Goal: Transaction & Acquisition: Book appointment/travel/reservation

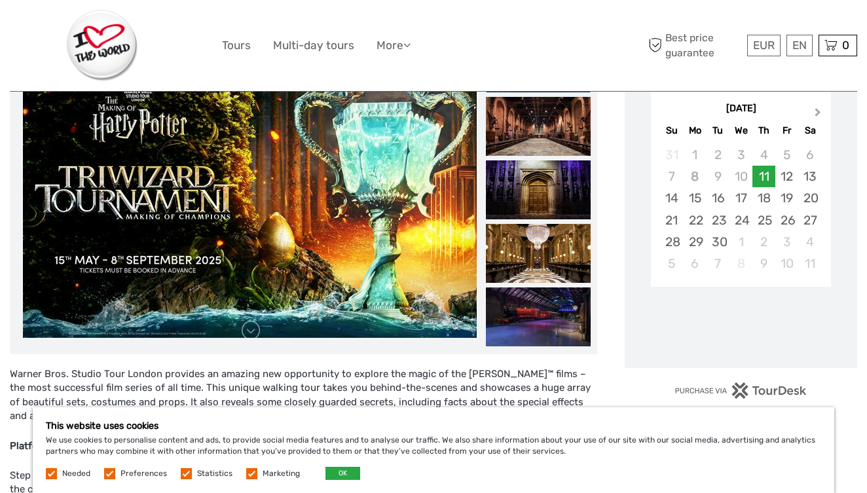
click at [818, 114] on span "Next Month" at bounding box center [818, 114] width 0 height 19
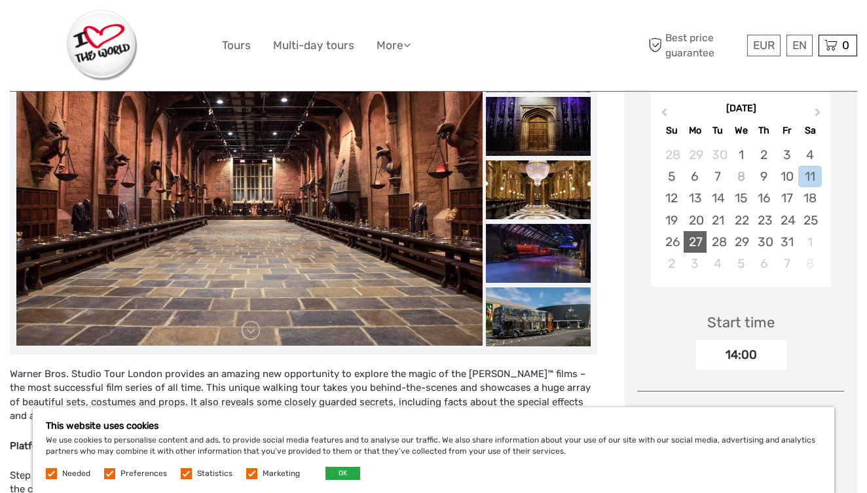
click at [699, 240] on div "27" at bounding box center [695, 242] width 23 height 22
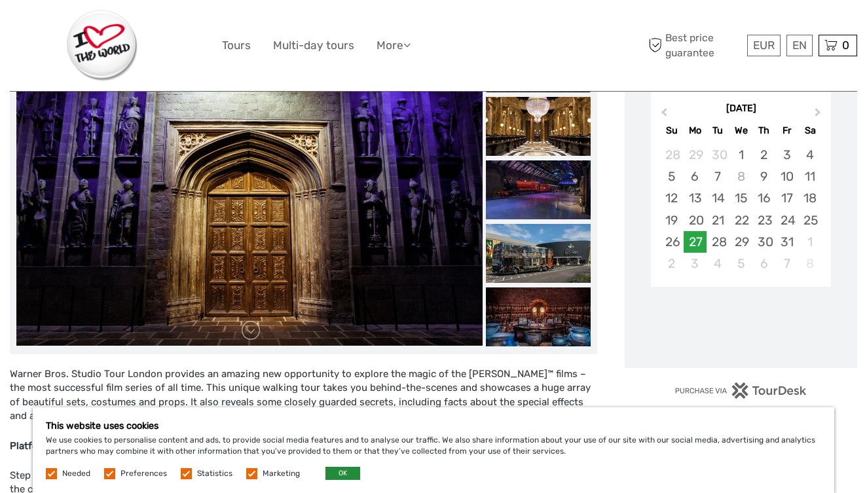
click at [345, 475] on button "OK" at bounding box center [342, 473] width 35 height 13
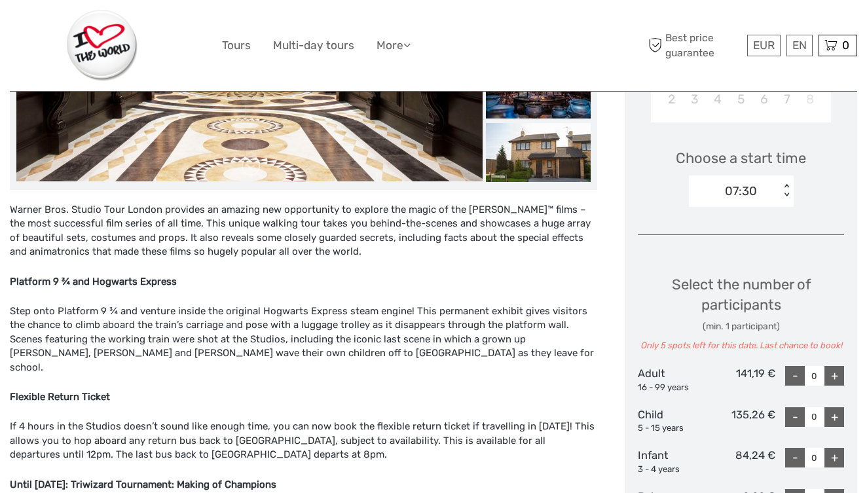
scroll to position [417, 0]
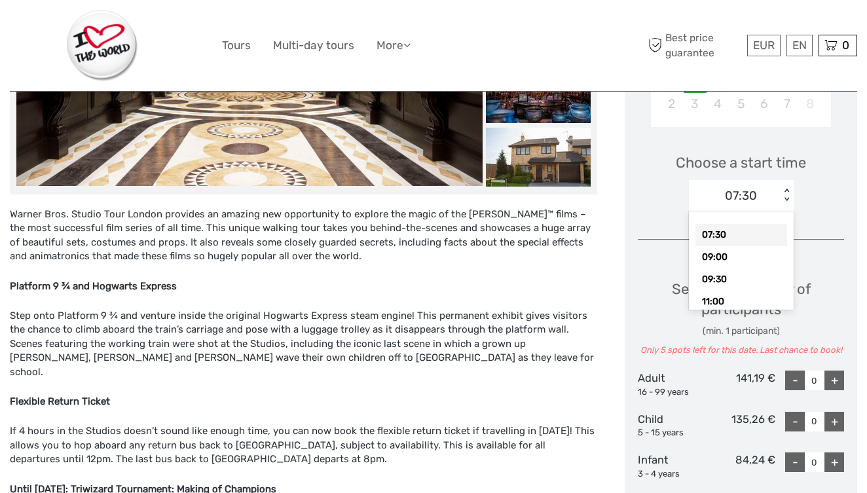
click at [787, 195] on div "< >" at bounding box center [786, 196] width 11 height 14
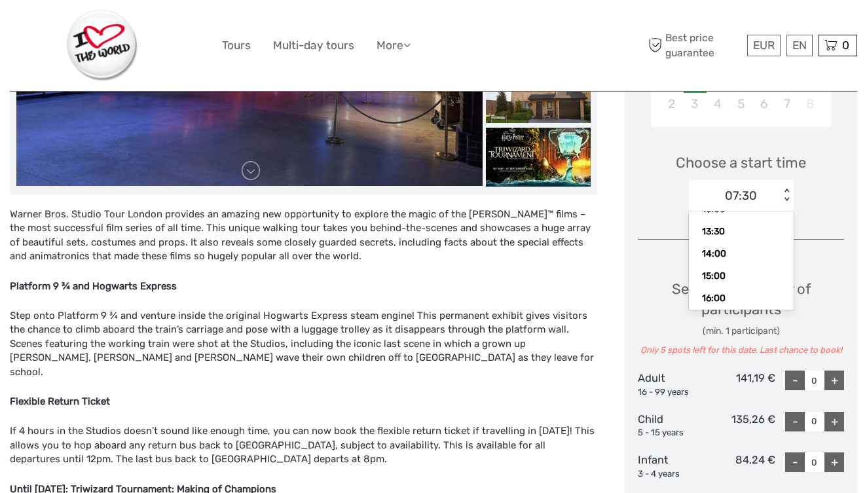
scroll to position [137, 0]
click at [747, 251] on div "14:00" at bounding box center [742, 254] width 92 height 22
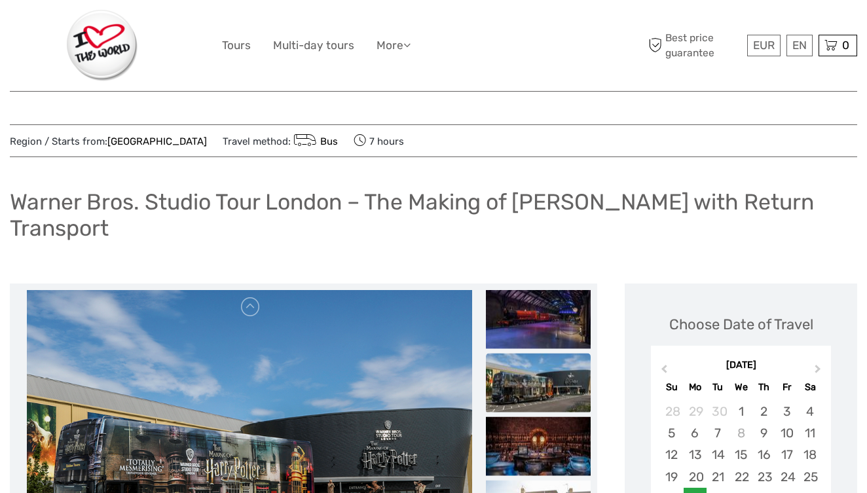
scroll to position [0, 0]
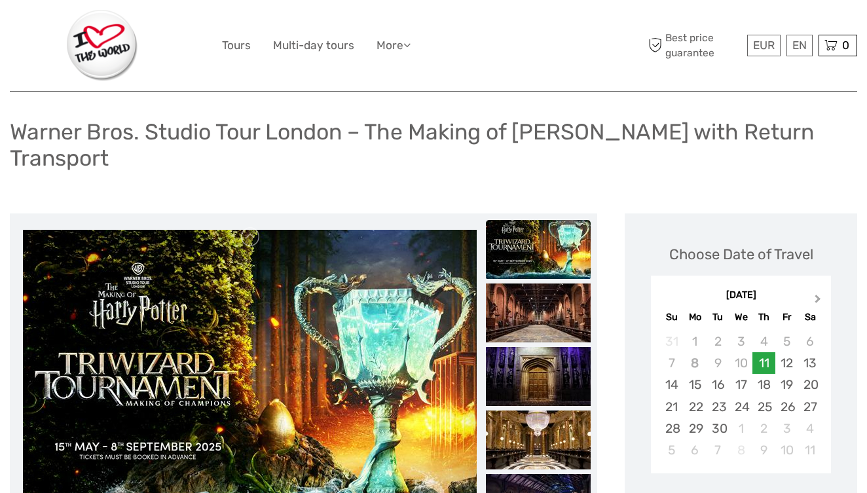
scroll to position [70, 0]
click at [818, 299] on span "Next Month" at bounding box center [818, 301] width 0 height 19
click at [702, 426] on div "27" at bounding box center [695, 429] width 23 height 22
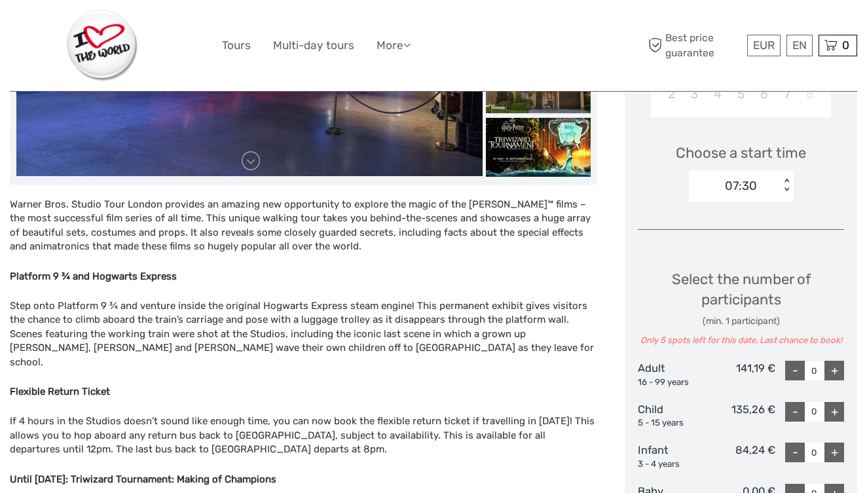
scroll to position [434, 0]
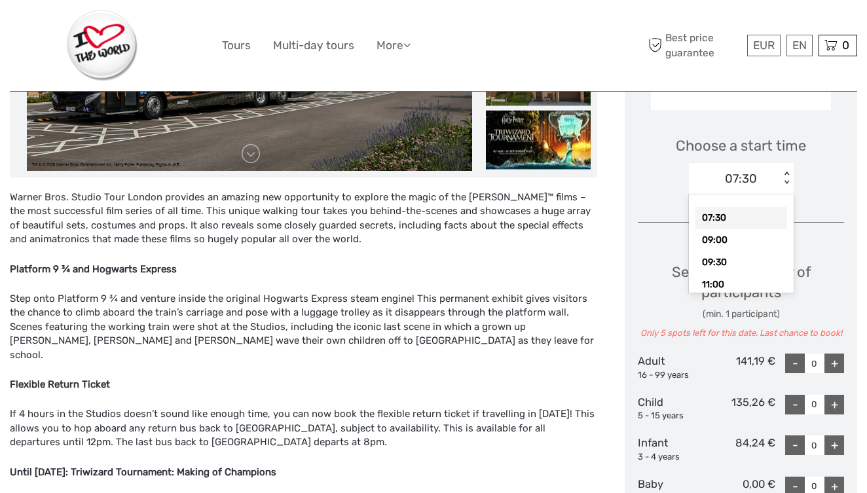
click at [786, 172] on div "< >" at bounding box center [786, 179] width 11 height 14
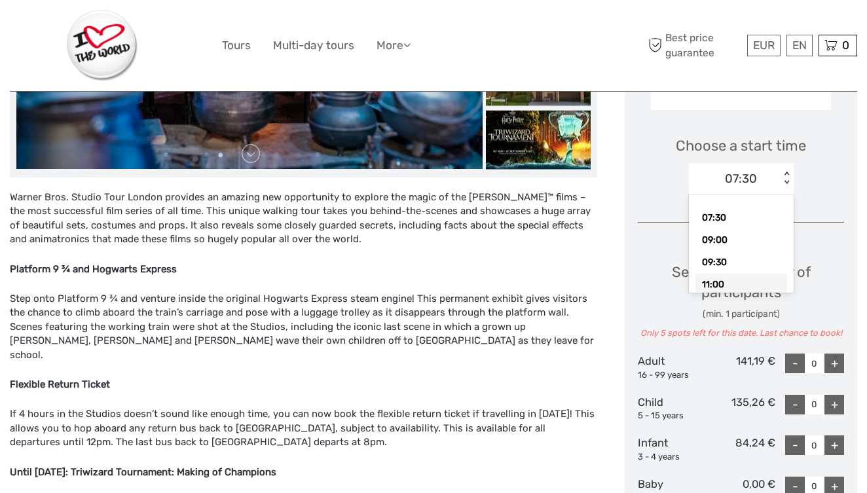
click at [744, 279] on div "11:00" at bounding box center [742, 285] width 92 height 22
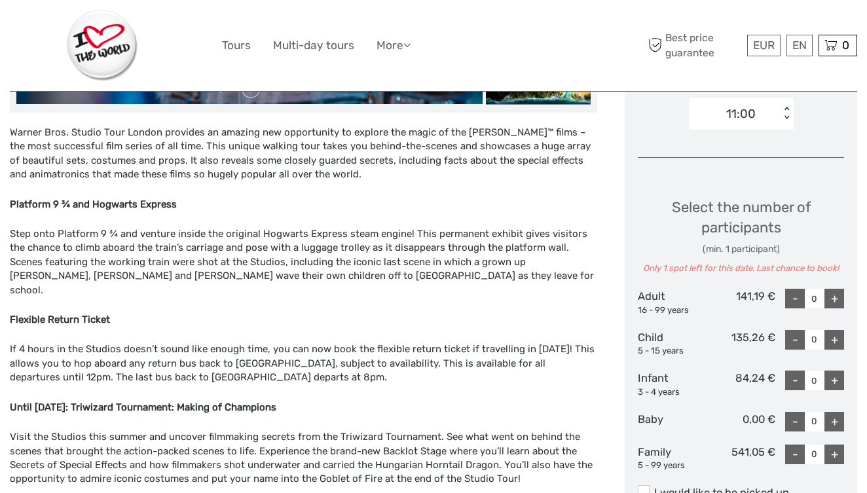
scroll to position [501, 0]
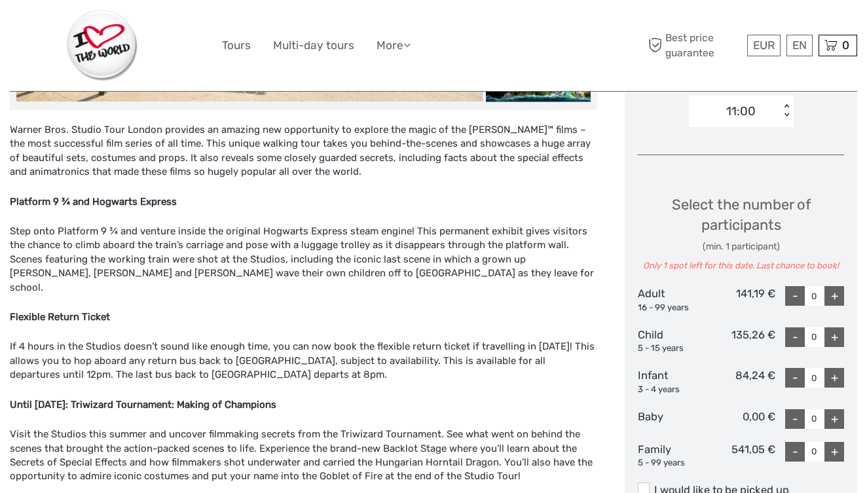
click at [829, 289] on div "+" at bounding box center [835, 296] width 20 height 20
click at [825, 294] on div "+" at bounding box center [835, 296] width 20 height 20
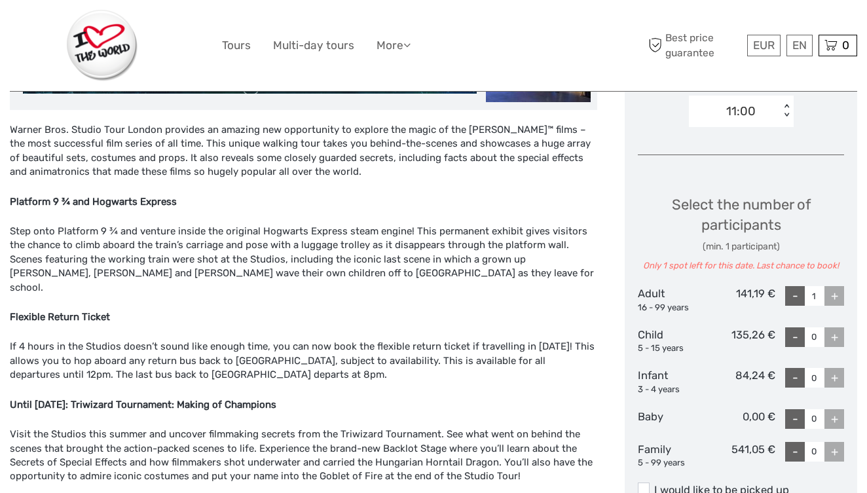
click at [785, 298] on div "-" at bounding box center [795, 296] width 20 height 20
type input "0"
click at [825, 452] on div "+" at bounding box center [835, 452] width 20 height 20
type input "1"
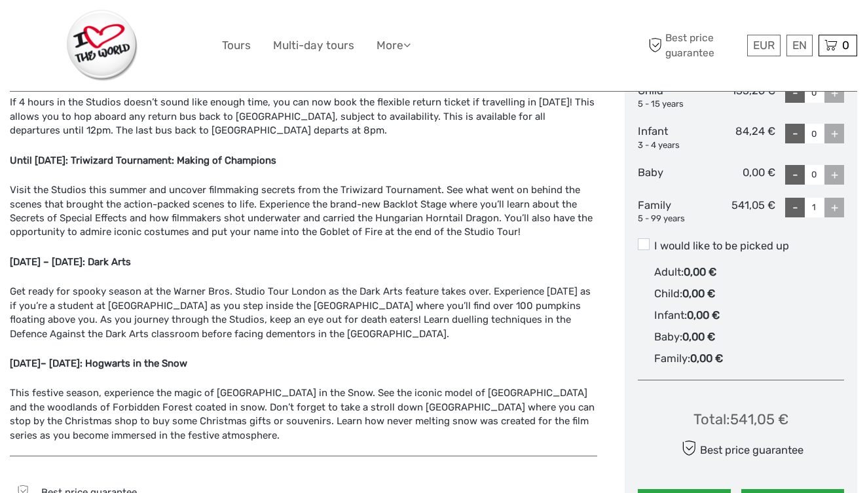
scroll to position [749, 0]
